Goal: Task Accomplishment & Management: Manage account settings

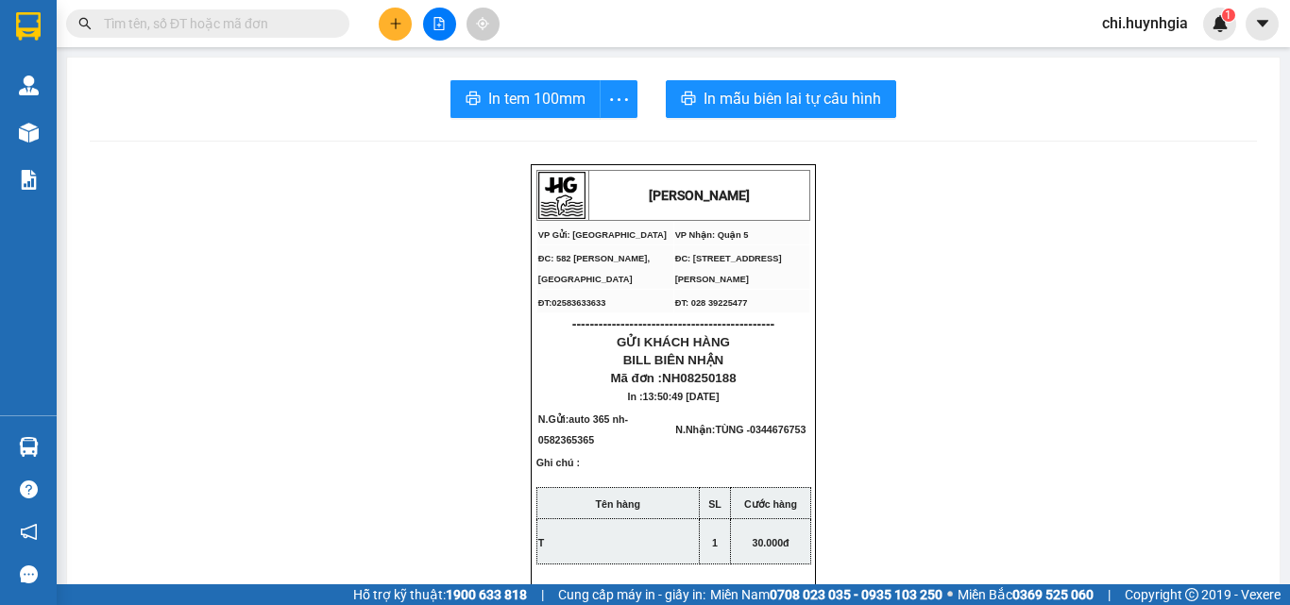
click at [1193, 15] on span "chi.huynhgia" at bounding box center [1145, 23] width 116 height 24
click at [1148, 67] on span "Đăng xuất" at bounding box center [1155, 58] width 79 height 21
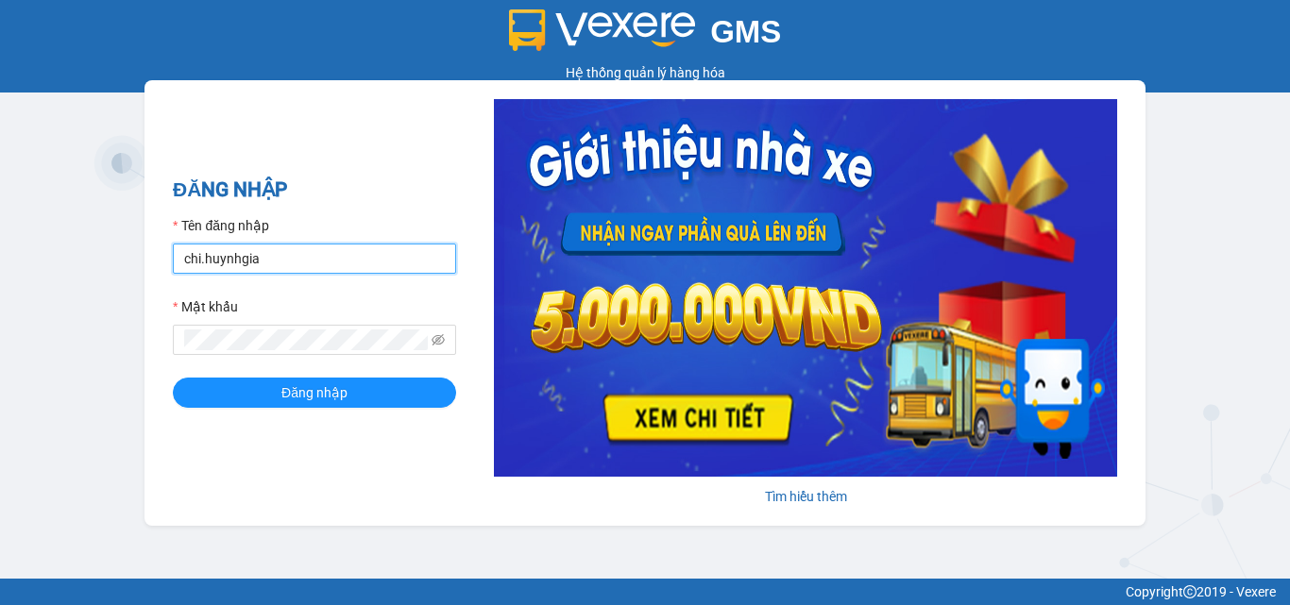
click at [332, 260] on input "chi.huynhgia" at bounding box center [314, 259] width 283 height 30
type input "minhtuyen.huynhgia"
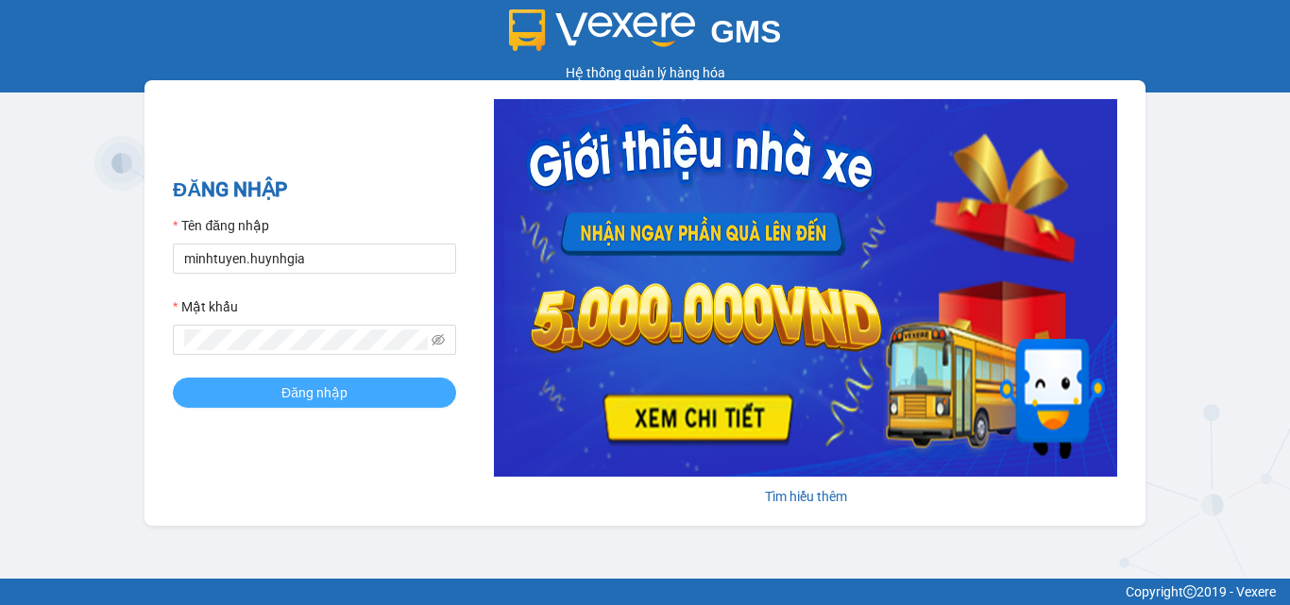
click at [279, 394] on button "Đăng nhập" at bounding box center [314, 393] width 283 height 30
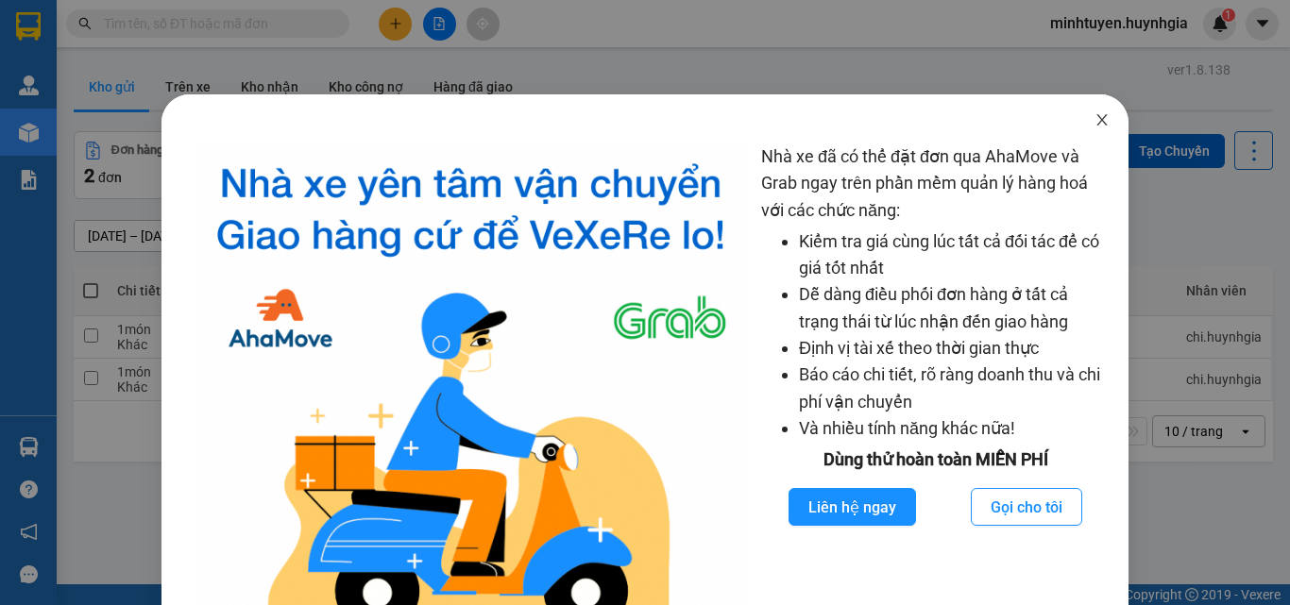
click at [1097, 115] on icon "close" at bounding box center [1102, 119] width 15 height 15
